Goal: Information Seeking & Learning: Find specific fact

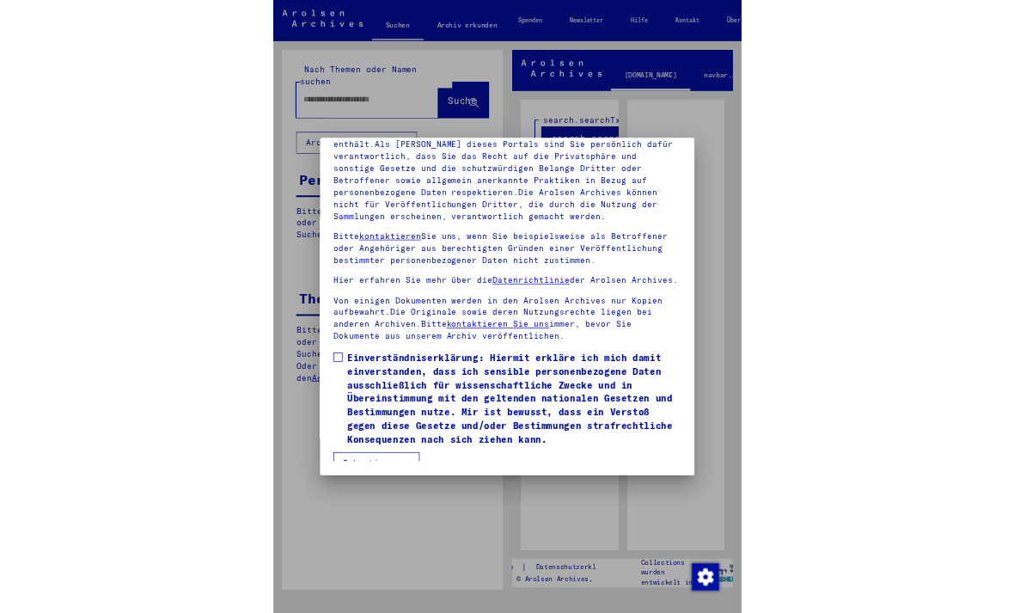
scroll to position [225, 0]
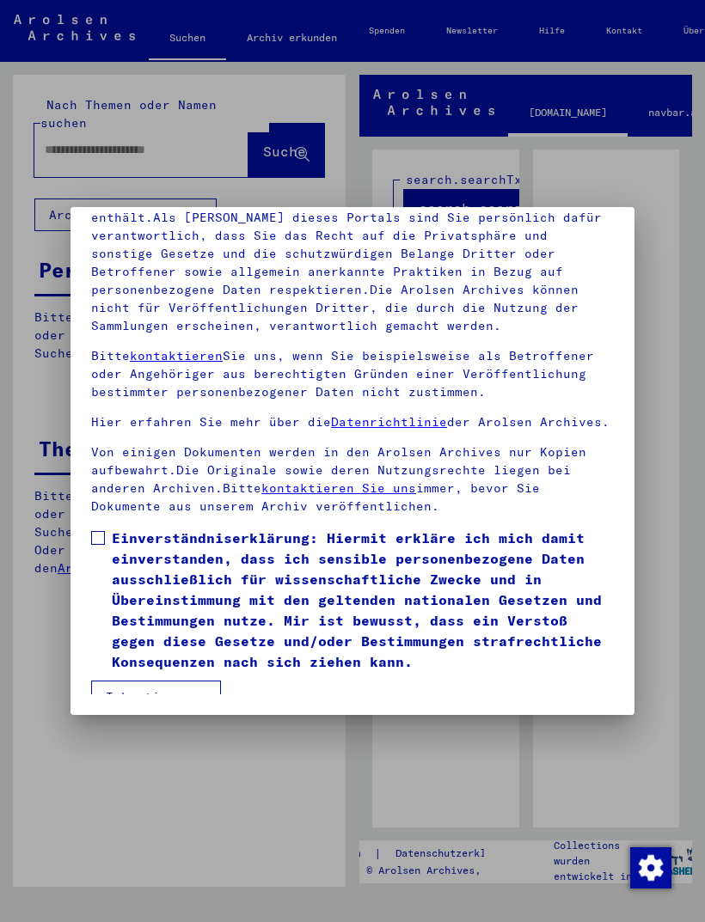
click at [156, 681] on button "Ich stimme zu" at bounding box center [156, 697] width 130 height 33
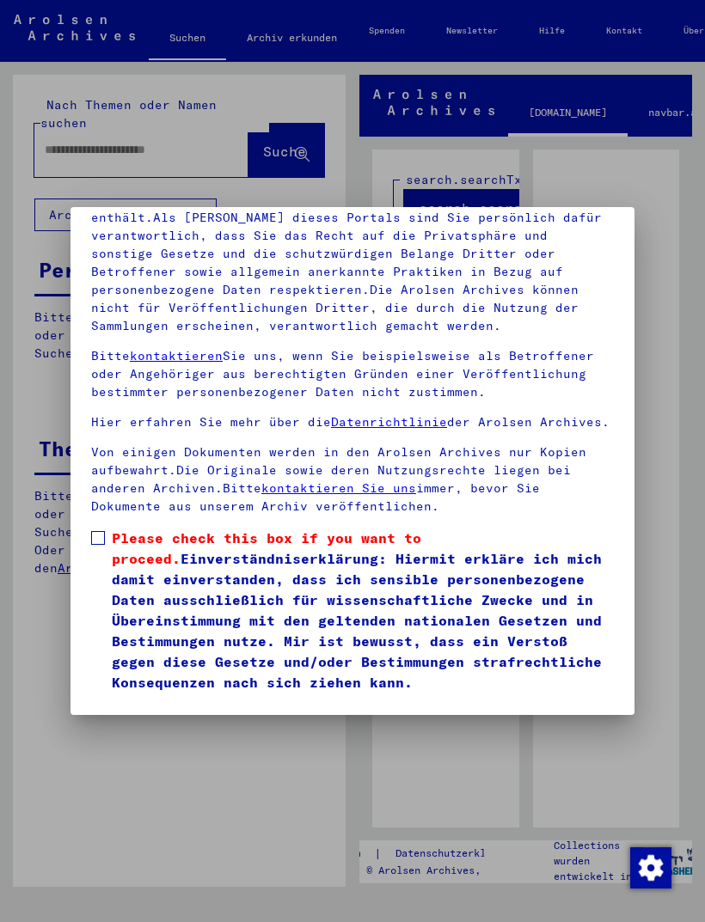
click at [97, 531] on span at bounding box center [98, 538] width 14 height 14
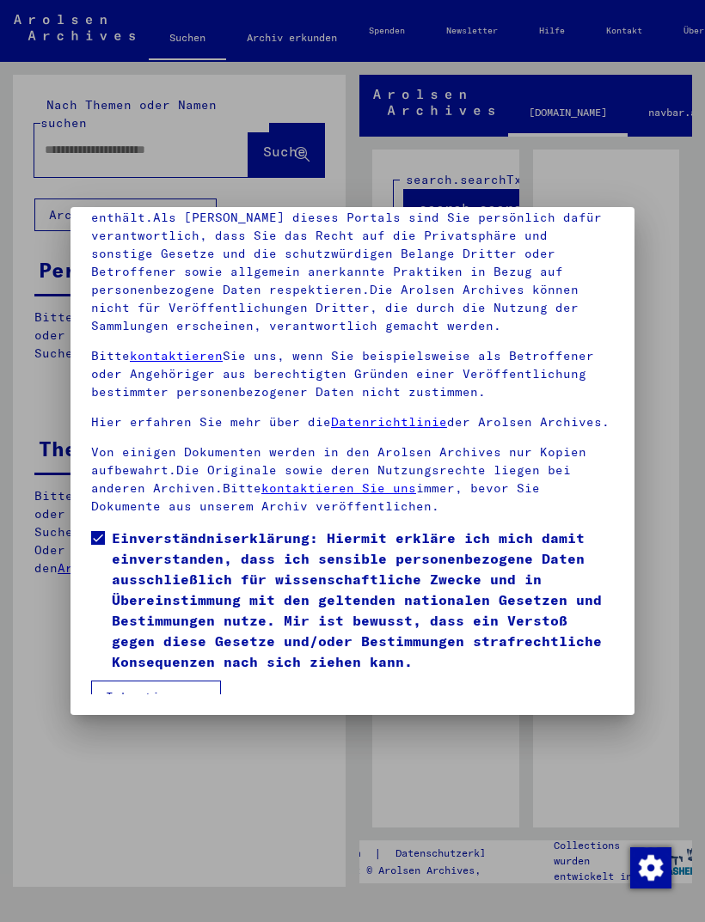
click at [156, 681] on button "Ich stimme zu" at bounding box center [156, 697] width 130 height 33
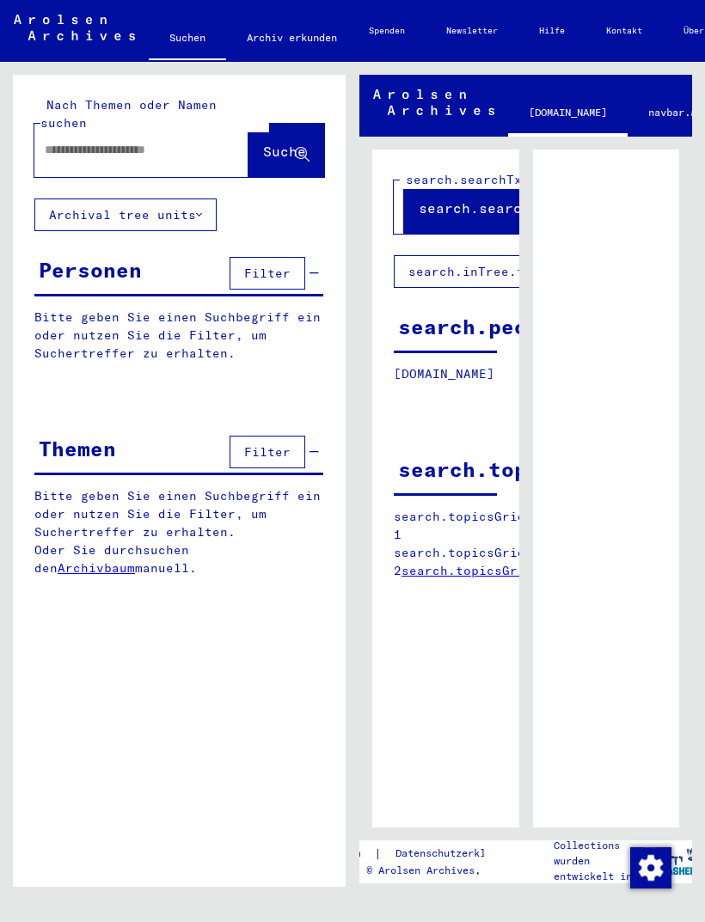
click at [150, 141] on input "text" at bounding box center [126, 150] width 162 height 18
type input "******"
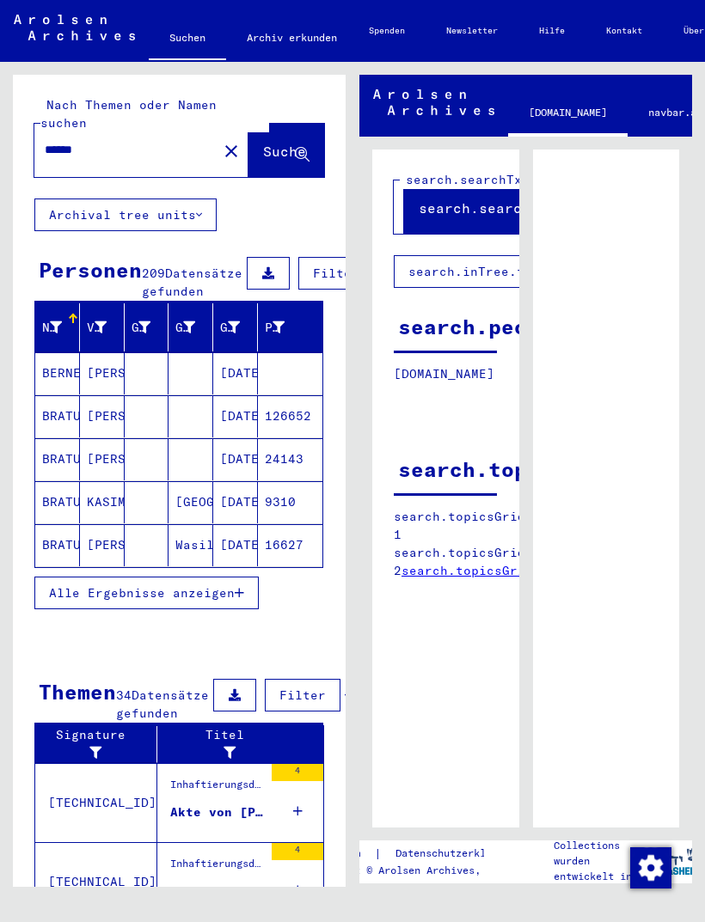
click at [322, 266] on span "Filter" at bounding box center [336, 273] width 46 height 15
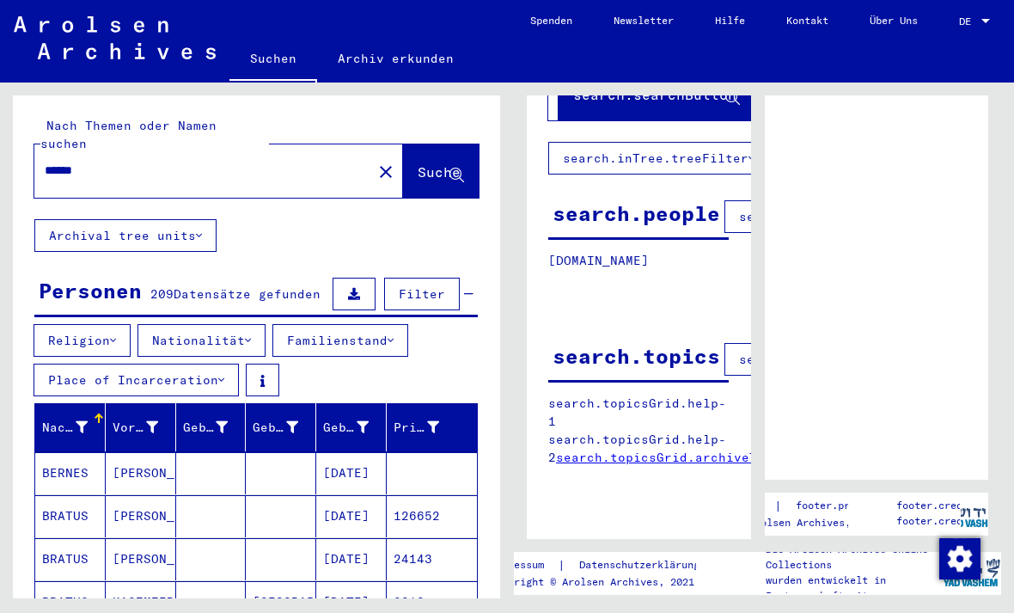
click at [703, 493] on div "search.searchTxt search.searchButton search.inTree.treeFilter search.people sea…" at bounding box center [639, 294] width 224 height 516
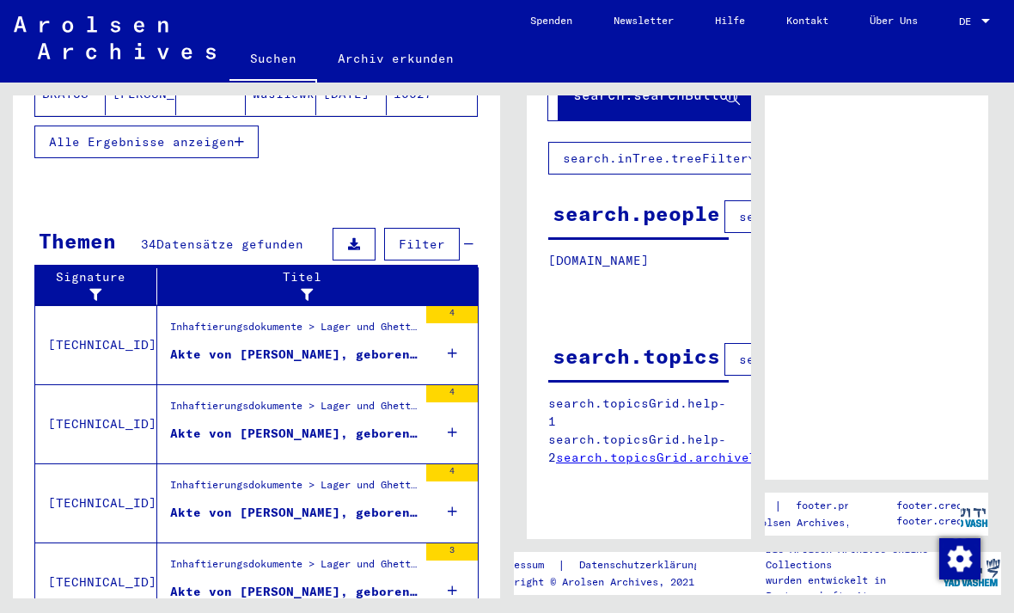
scroll to position [550, 0]
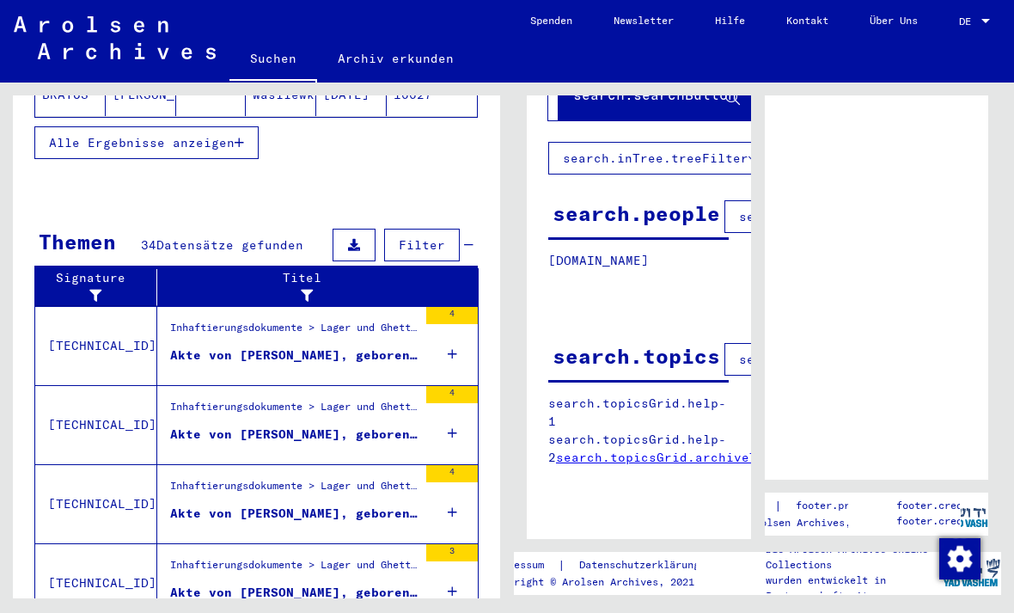
click at [445, 237] on span "Filter" at bounding box center [422, 244] width 46 height 15
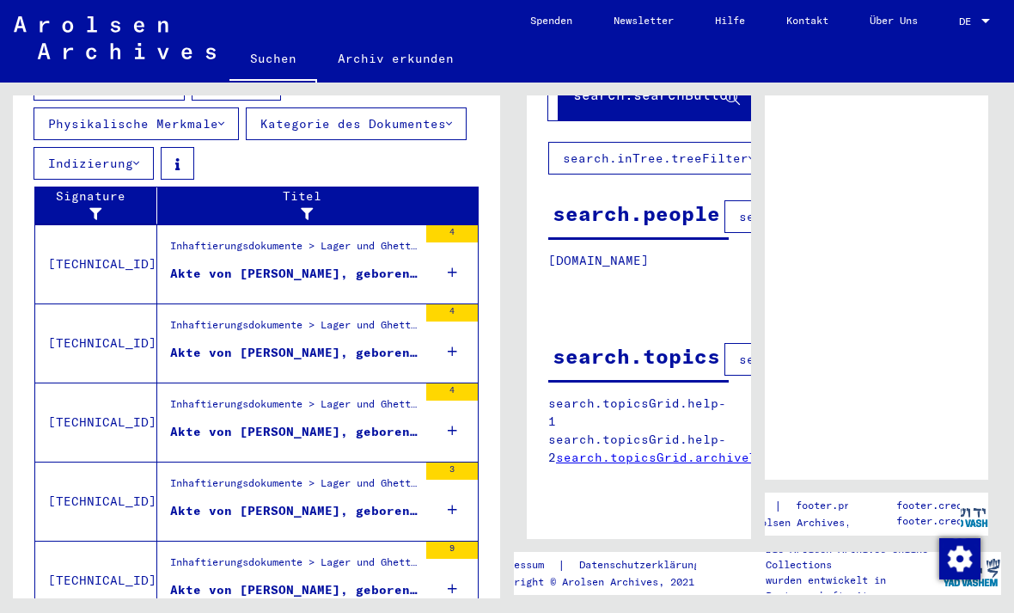
scroll to position [40, 0]
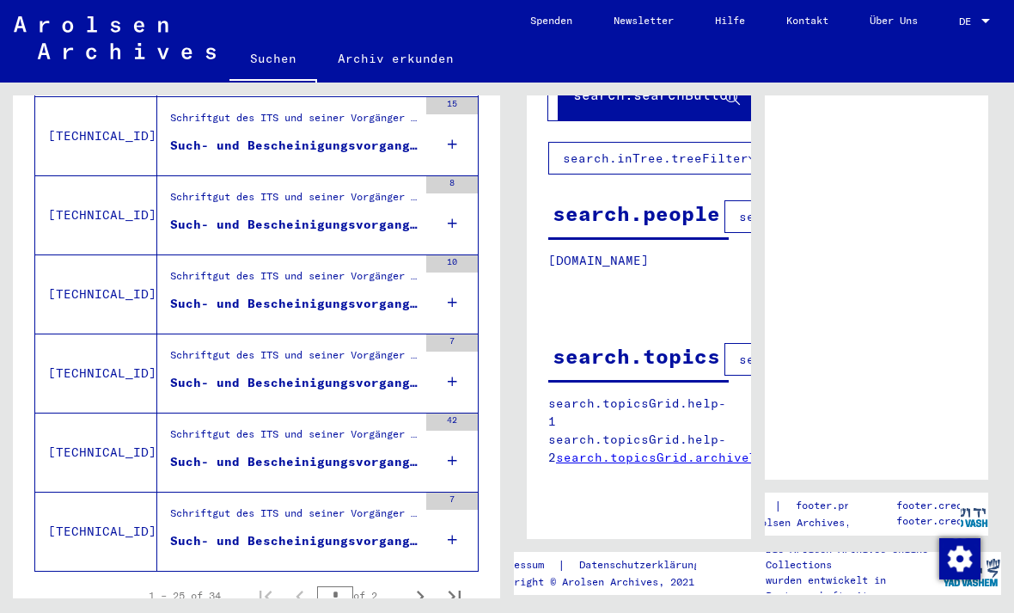
click at [704, 594] on p "wurden entwickelt in Partnerschaft mit" at bounding box center [853, 588] width 175 height 31
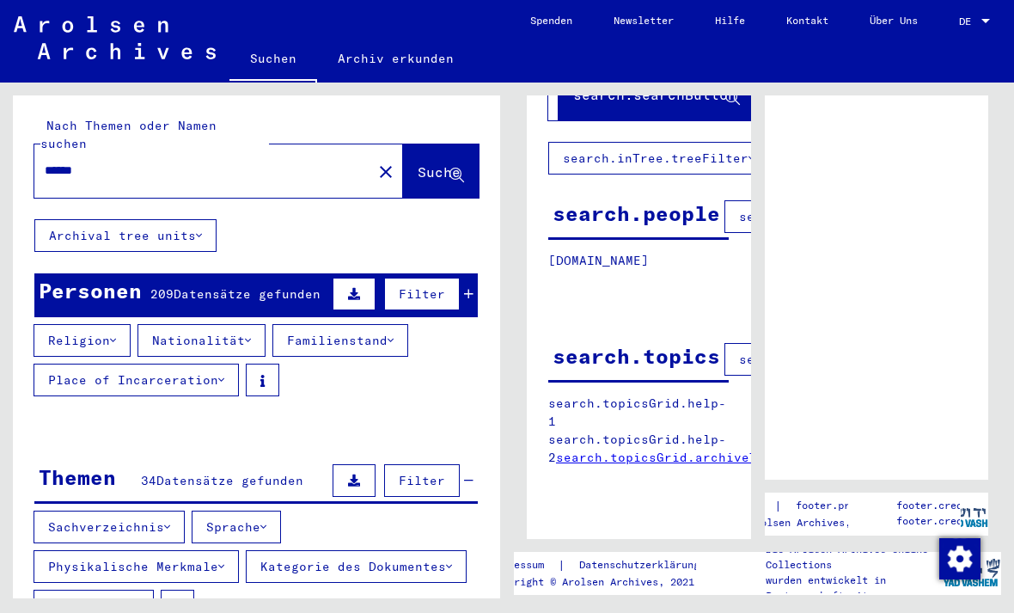
scroll to position [0, 0]
